Goal: Task Accomplishment & Management: Use online tool/utility

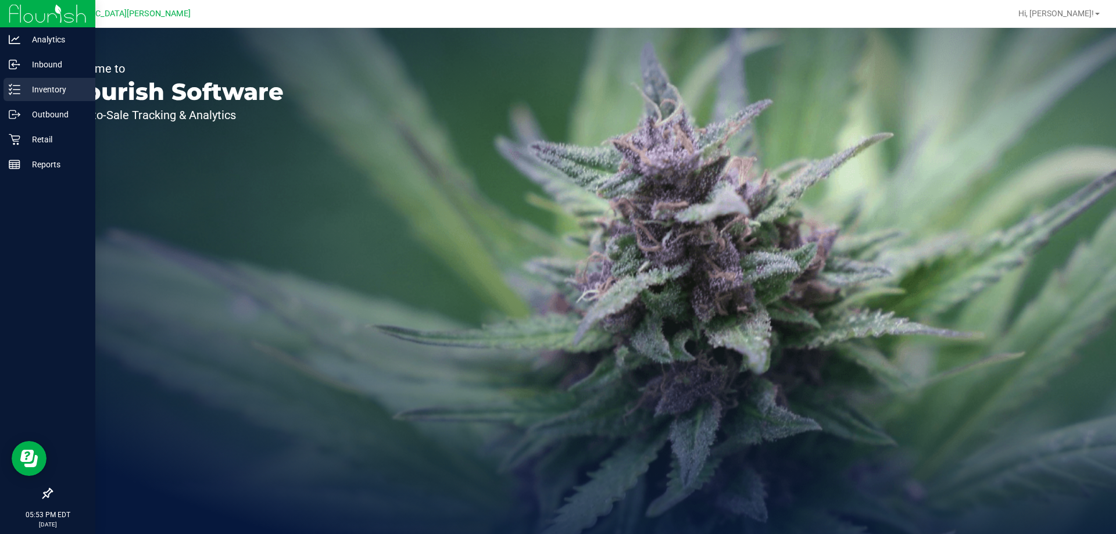
click at [53, 95] on p "Inventory" at bounding box center [55, 90] width 70 height 14
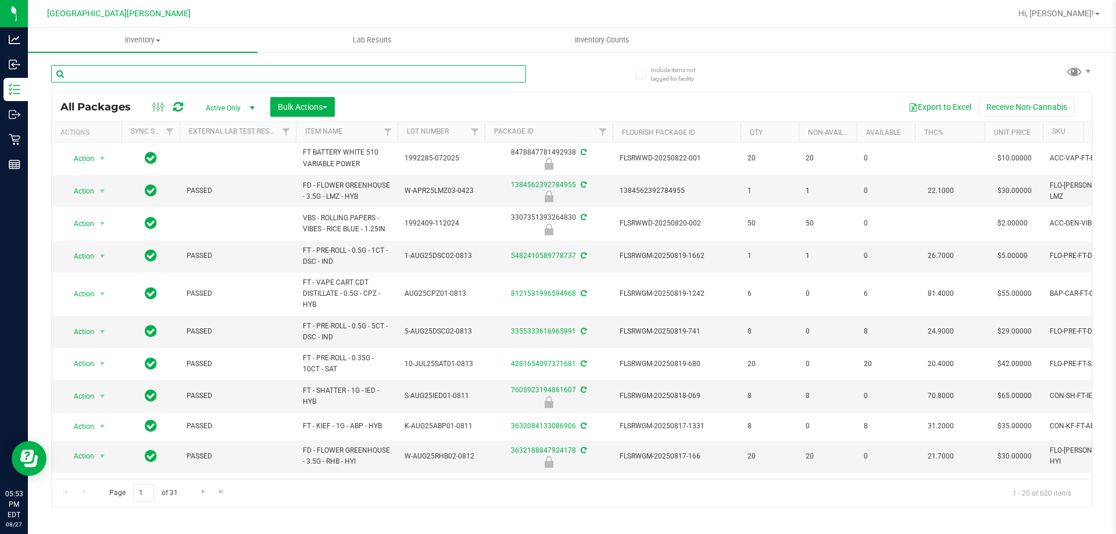
click at [123, 73] on input "text" at bounding box center [288, 73] width 475 height 17
type input "3764990807131924"
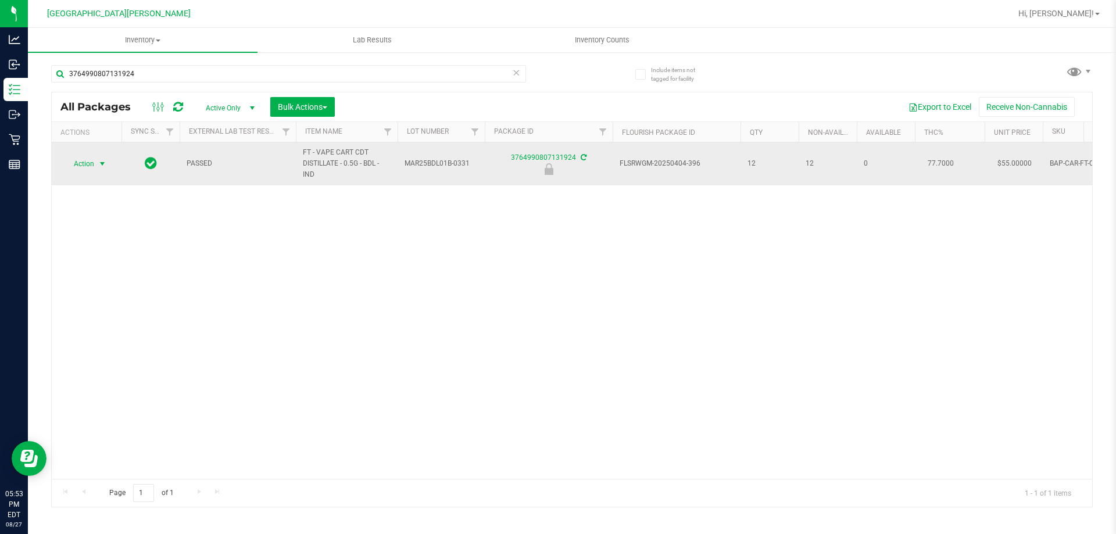
click at [95, 167] on span "Action" at bounding box center [86, 164] width 46 height 16
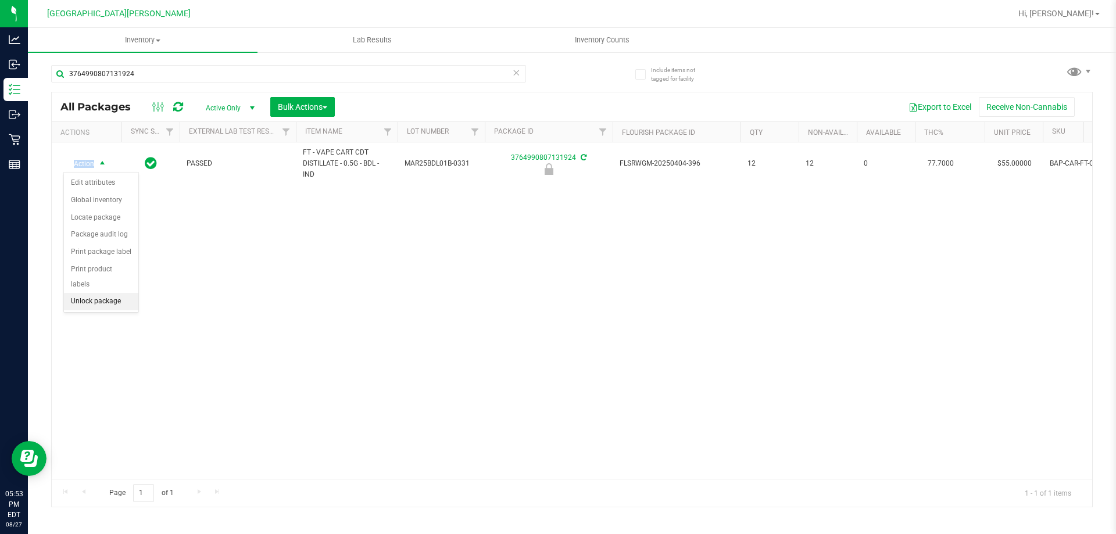
click at [102, 293] on li "Unlock package" at bounding box center [101, 301] width 74 height 17
